Goal: Task Accomplishment & Management: Manage account settings

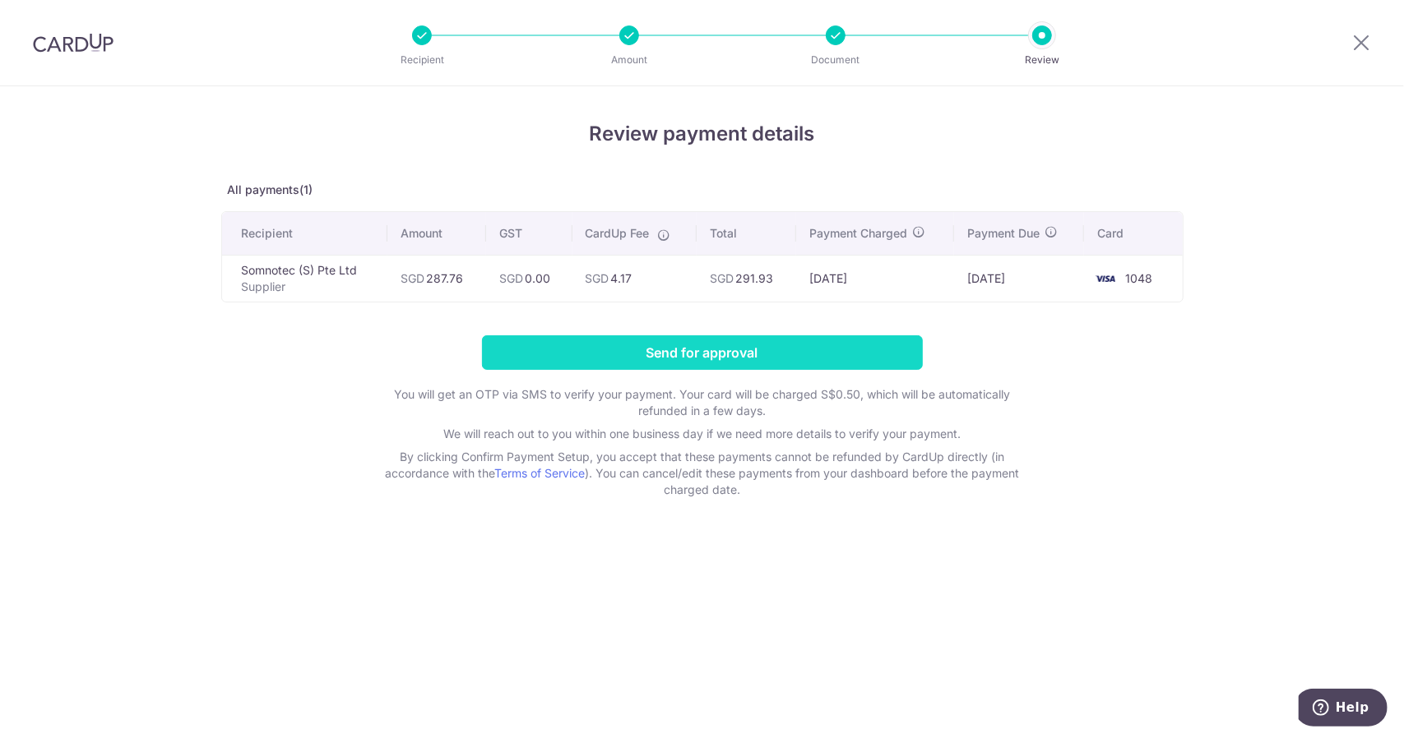
click at [755, 354] on input "Send for approval" at bounding box center [702, 353] width 441 height 35
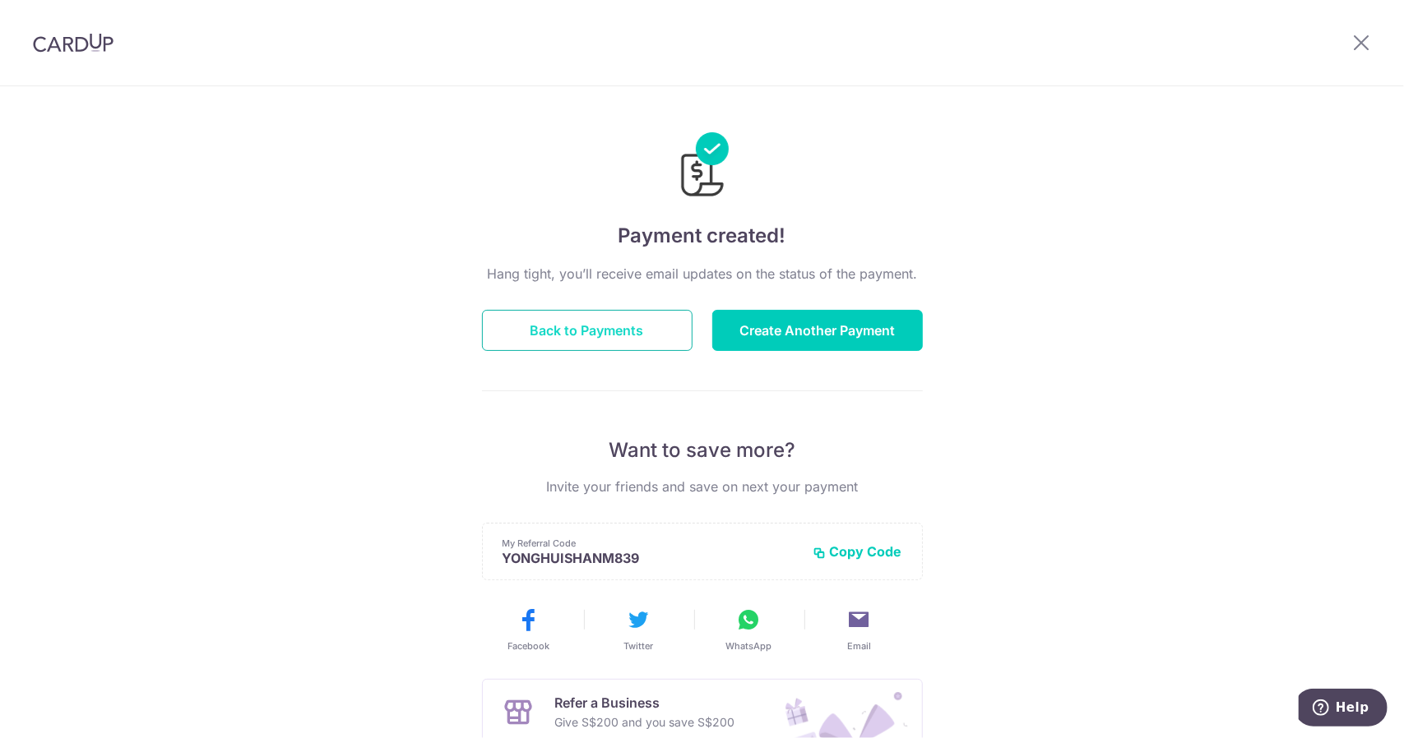
click at [591, 320] on button "Back to Payments" at bounding box center [587, 330] width 211 height 41
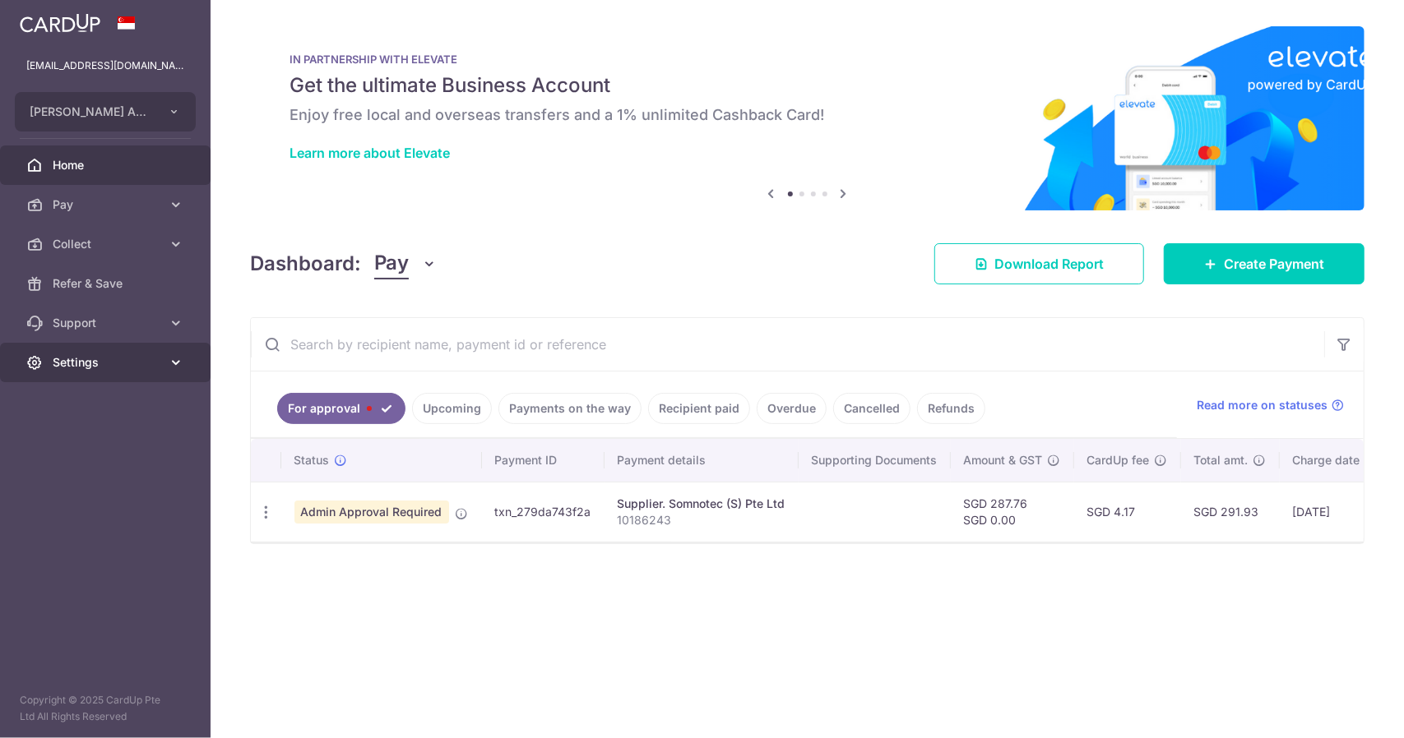
drag, startPoint x: 0, startPoint y: 0, endPoint x: 111, endPoint y: 358, distance: 374.5
click at [111, 355] on span "Settings" at bounding box center [107, 362] width 109 height 16
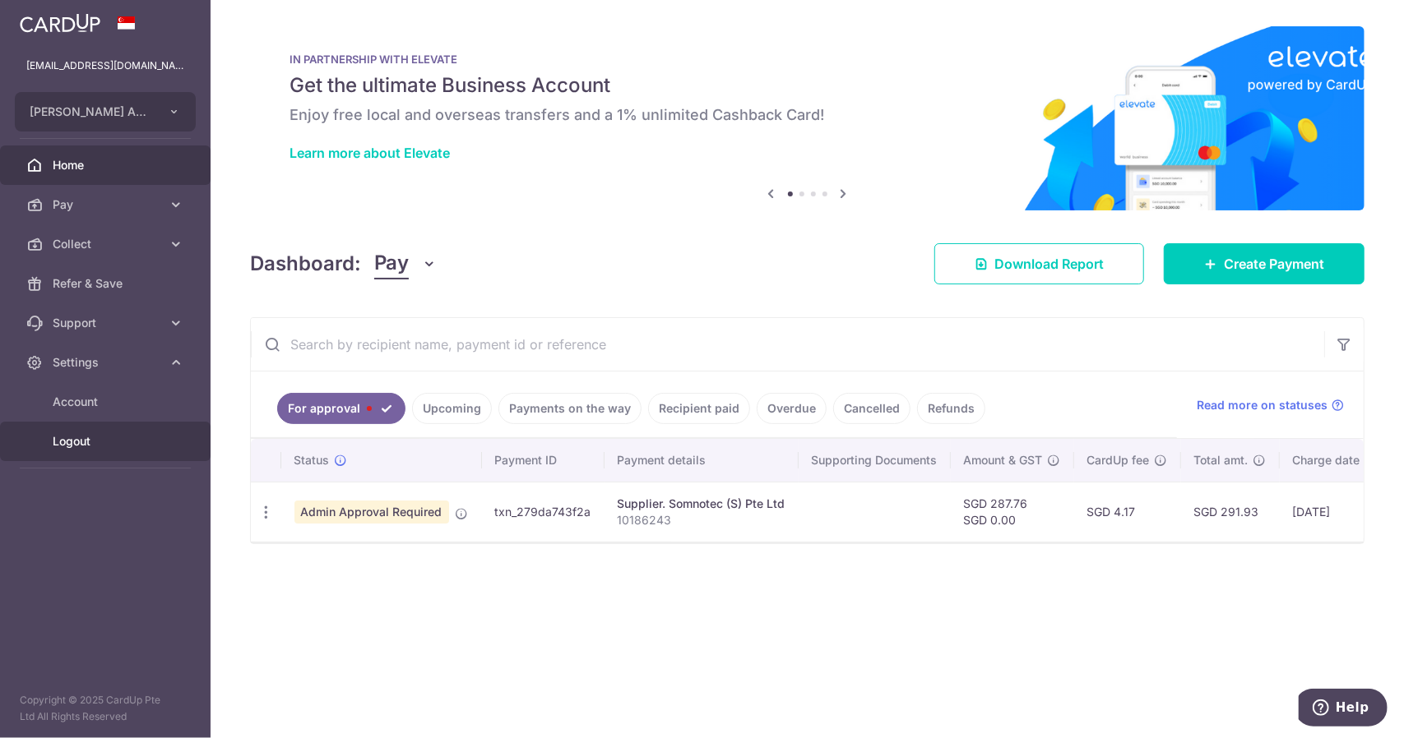
click at [122, 440] on span "Logout" at bounding box center [107, 441] width 109 height 16
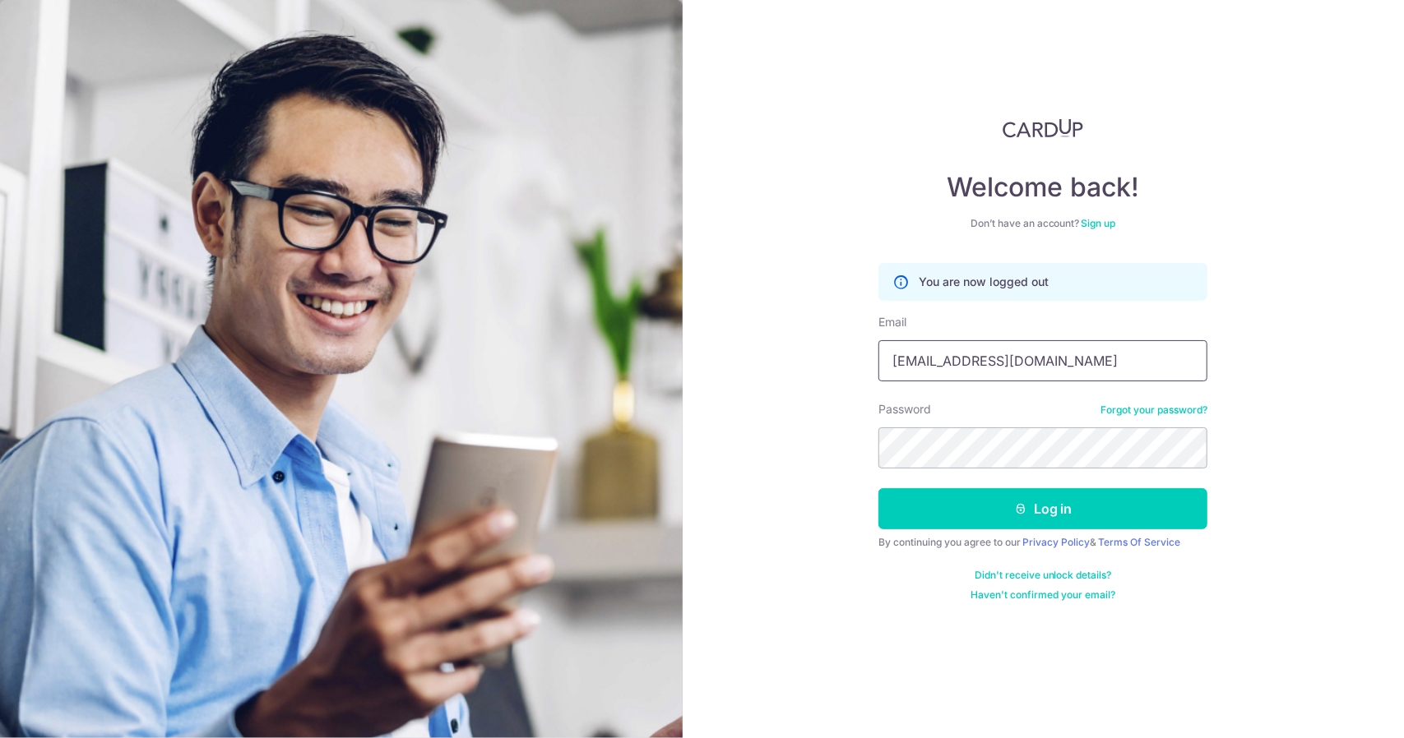
drag, startPoint x: 1034, startPoint y: 356, endPoint x: 1043, endPoint y: 368, distance: 14.1
click at [1034, 356] on input "travel@chiron.com.sg" at bounding box center [1042, 360] width 329 height 41
type input "drsjong@yahoo.com.sg"
click at [1071, 496] on button "Log in" at bounding box center [1042, 508] width 329 height 41
